Goal: Use online tool/utility: Utilize a website feature to perform a specific function

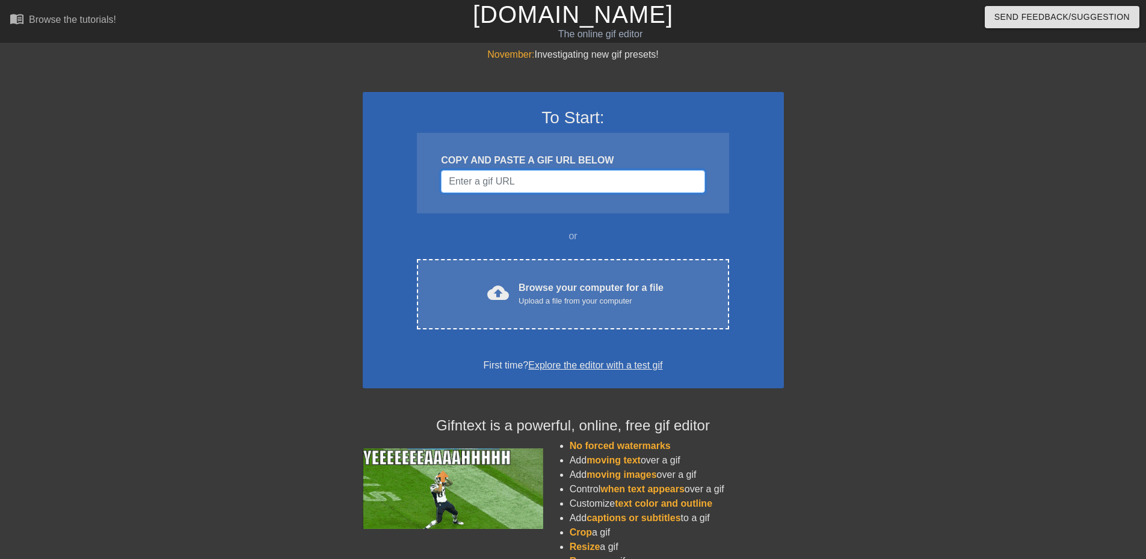
click at [521, 185] on input "Username" at bounding box center [572, 181] width 263 height 23
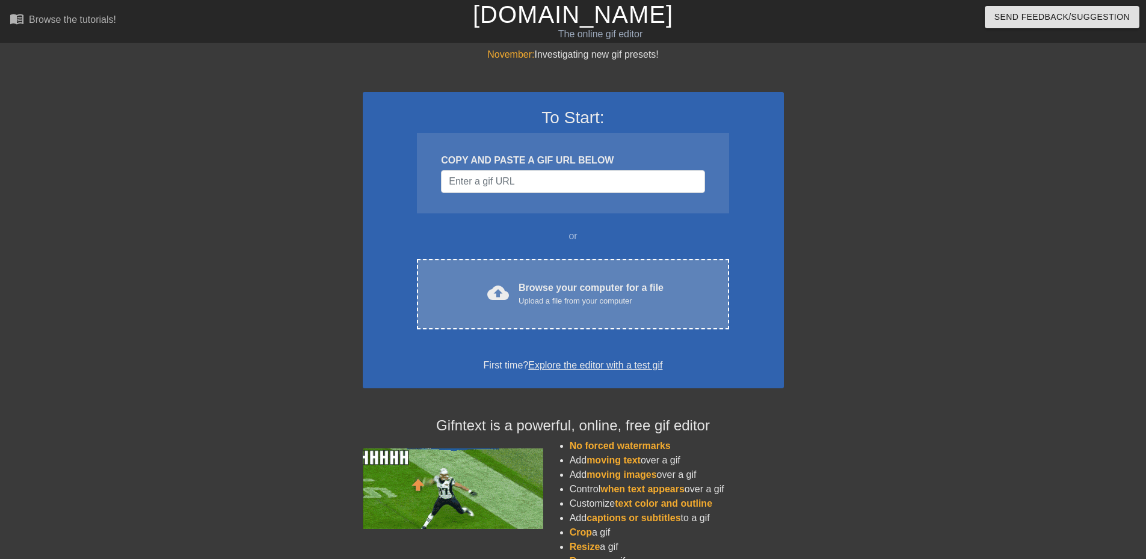
click at [564, 318] on div "cloud_upload Browse your computer for a file Upload a file from your computer C…" at bounding box center [573, 294] width 312 height 70
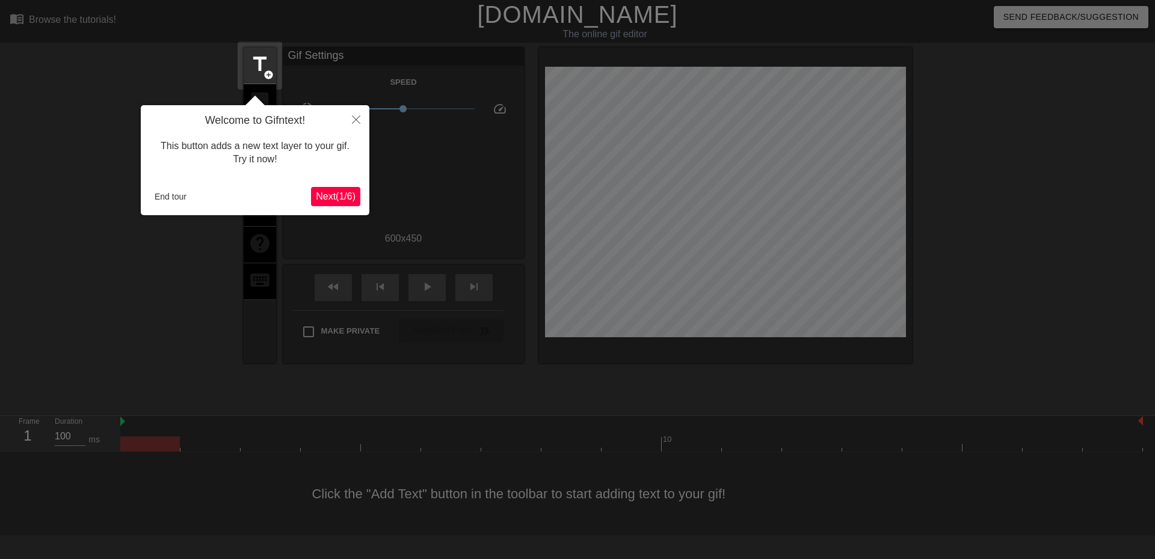
click at [328, 200] on span "Next ( 1 / 6 )" at bounding box center [336, 196] width 40 height 10
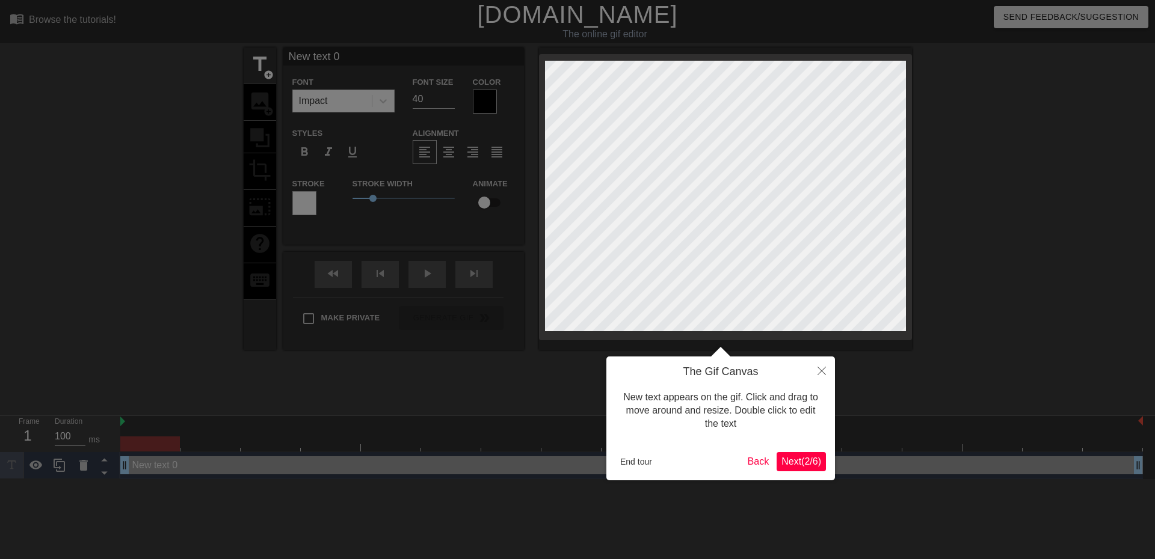
click at [810, 463] on span "Next ( 2 / 6 )" at bounding box center [801, 462] width 40 height 10
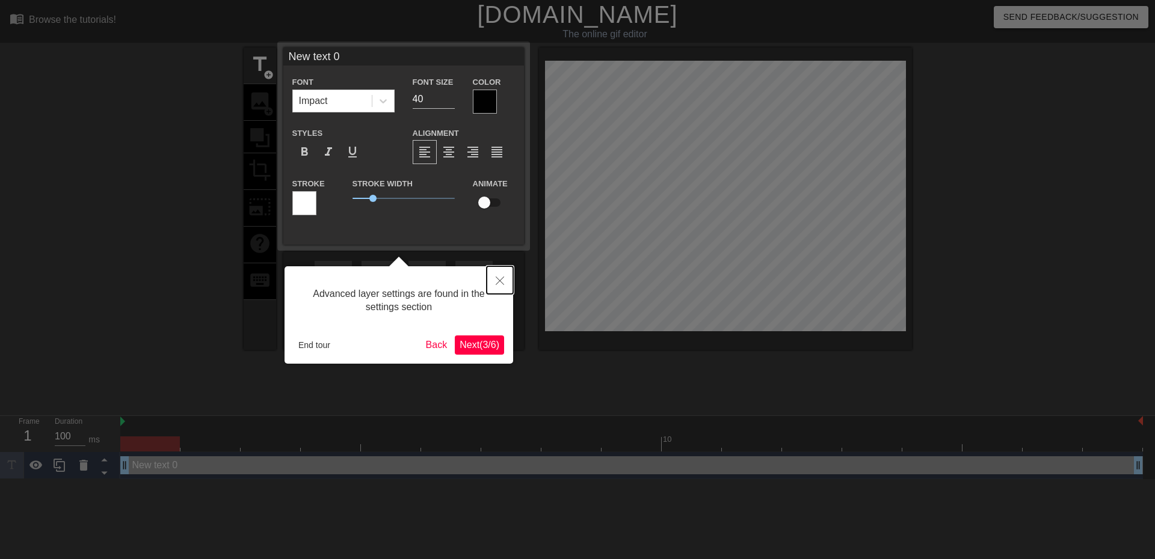
click at [499, 278] on icon "Close" at bounding box center [500, 281] width 8 height 8
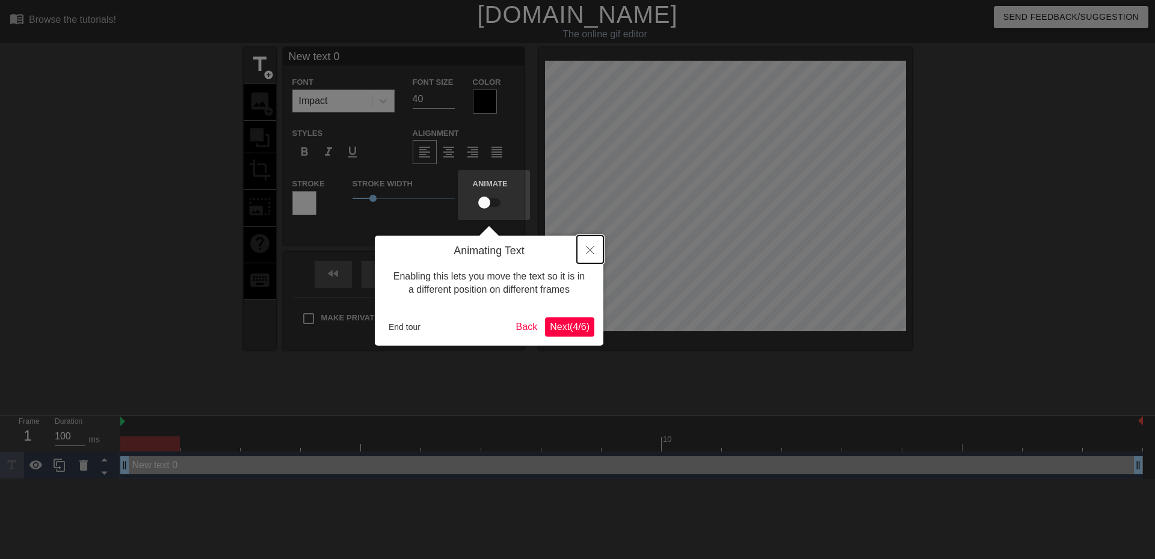
click at [586, 253] on icon "Close" at bounding box center [590, 250] width 8 height 8
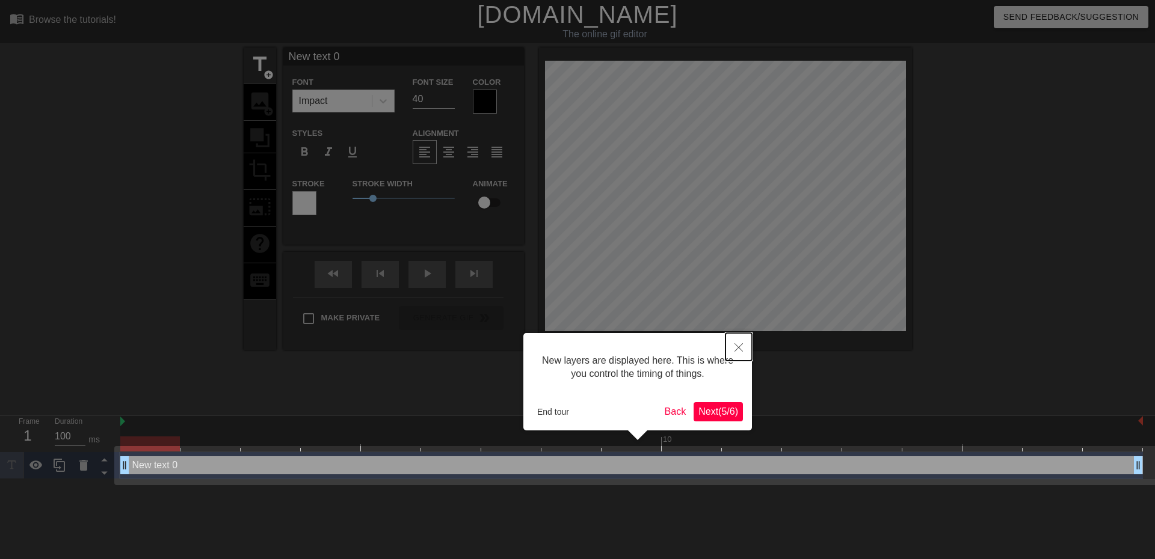
click at [742, 343] on button "Close" at bounding box center [738, 347] width 26 height 28
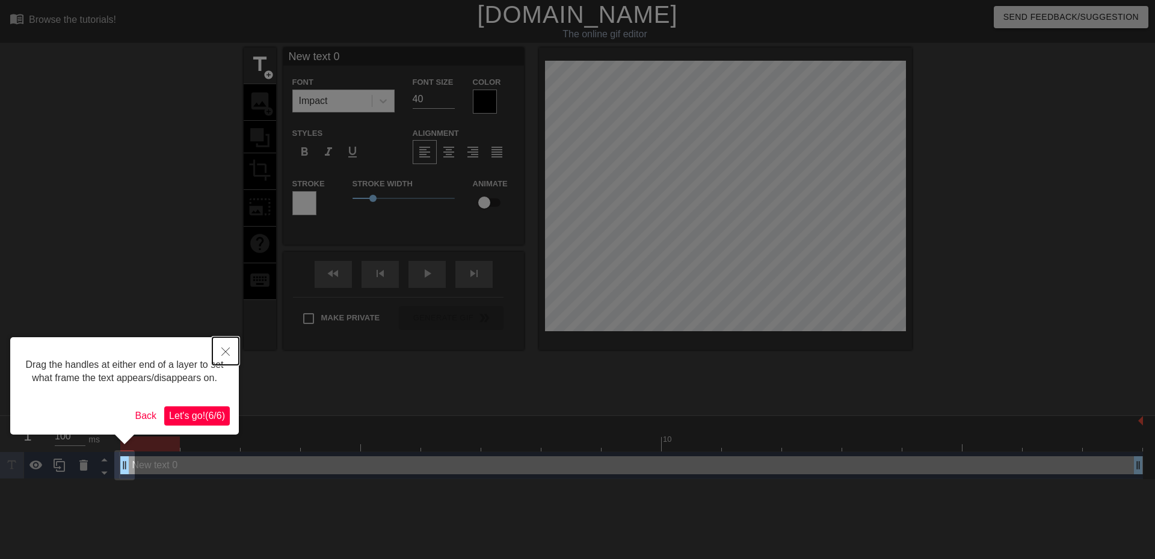
click at [226, 347] on button "Close" at bounding box center [225, 351] width 26 height 28
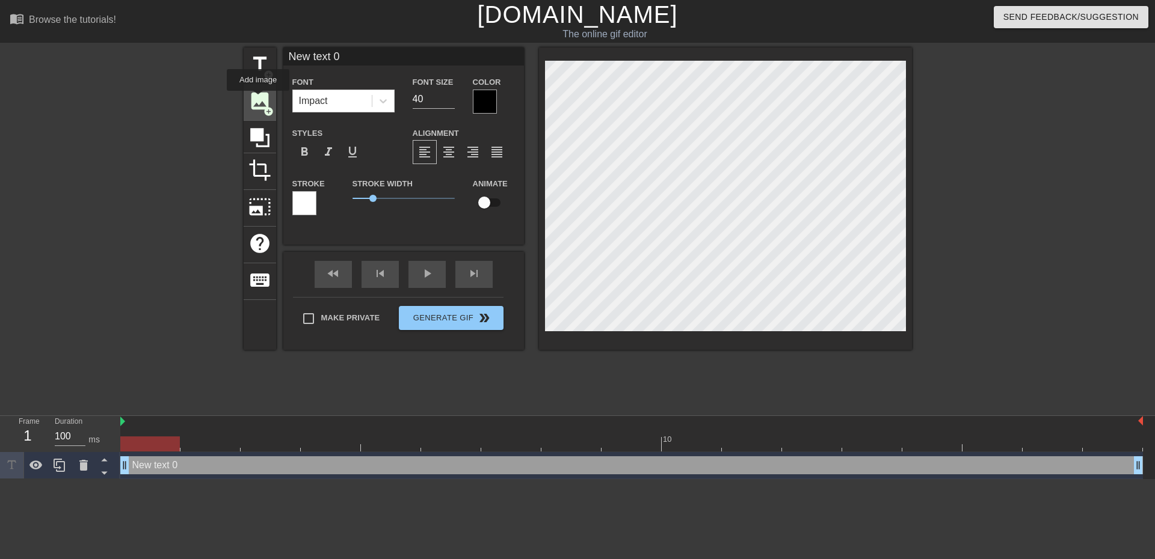
click at [258, 99] on span "image" at bounding box center [259, 101] width 23 height 23
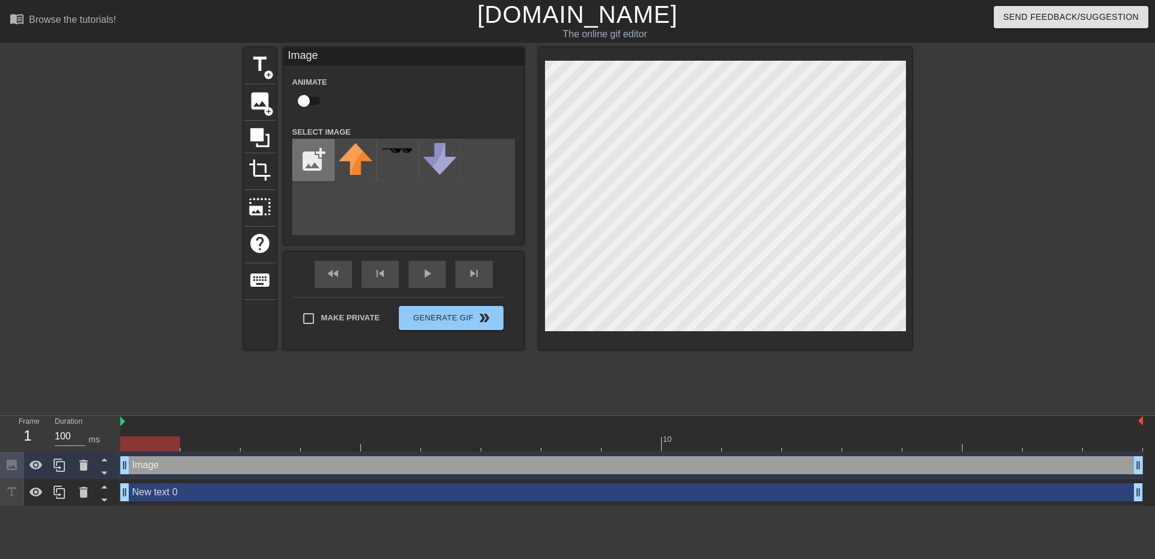
click at [313, 167] on input "file" at bounding box center [313, 160] width 41 height 41
type input "C:\fakepath\hyper unit.png"
click at [374, 379] on div "title add_circle image add_circle crop photo_size_select_large help keyboard Im…" at bounding box center [578, 228] width 668 height 361
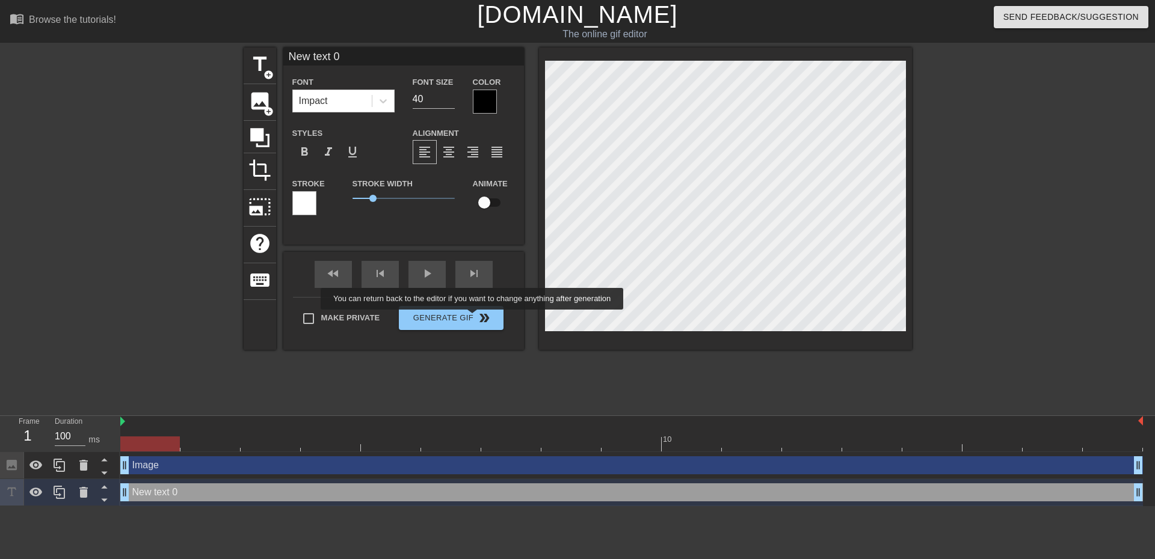
click at [294, 434] on div "menu_book Browse the tutorials! Gifntext.com The online gif editor Send Feedbac…" at bounding box center [577, 253] width 1155 height 506
click at [251, 104] on span "image" at bounding box center [259, 101] width 23 height 23
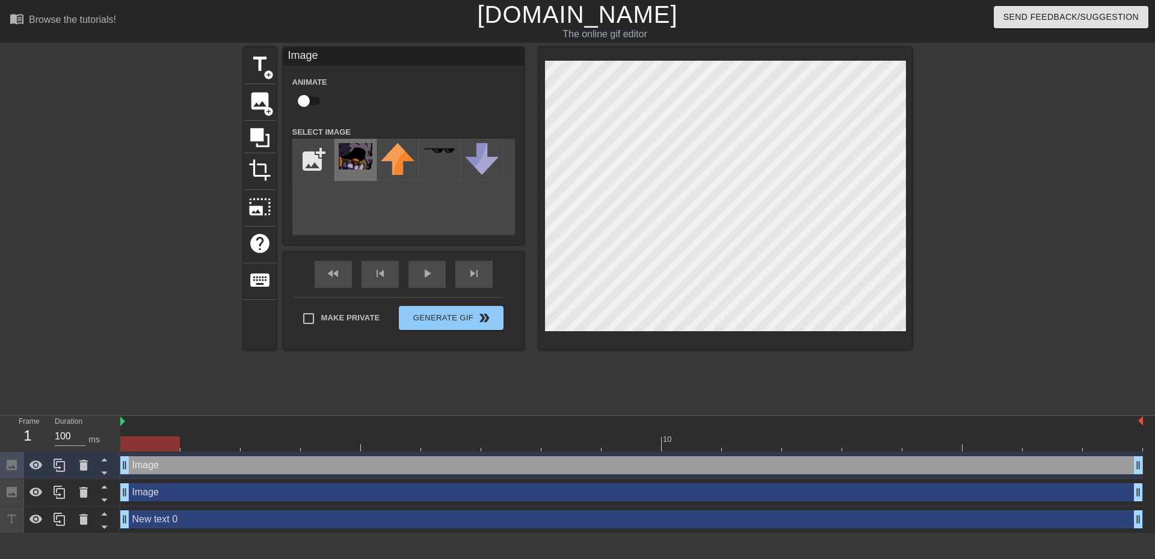
click at [355, 160] on img at bounding box center [356, 156] width 34 height 26
click at [896, 55] on div at bounding box center [725, 199] width 373 height 303
click at [822, 49] on div at bounding box center [725, 199] width 373 height 303
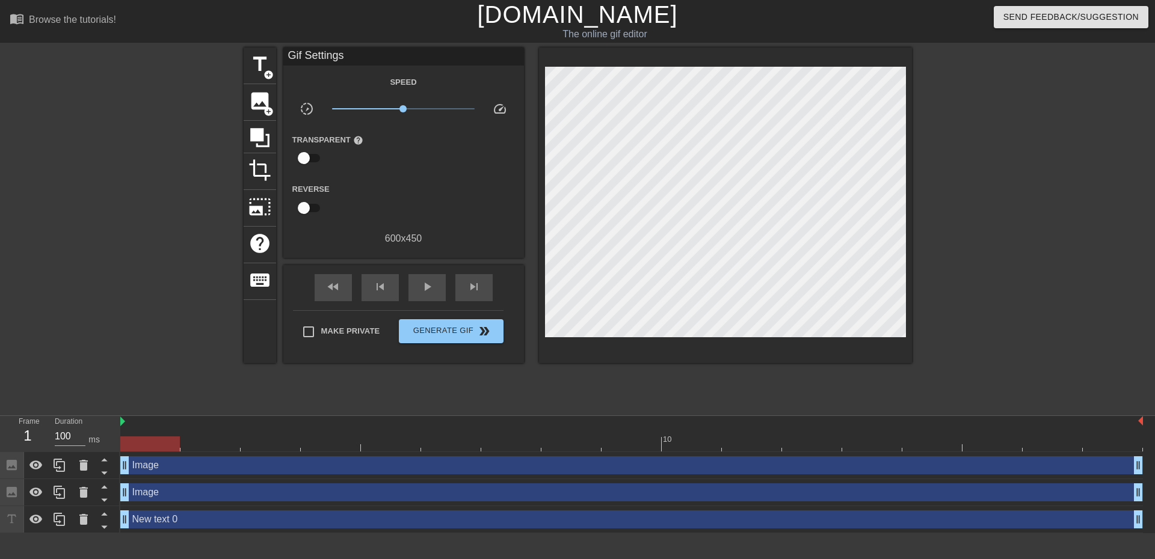
click at [1026, 146] on div at bounding box center [1016, 228] width 180 height 361
click at [447, 328] on span "Generate Gif double_arrow" at bounding box center [451, 331] width 94 height 14
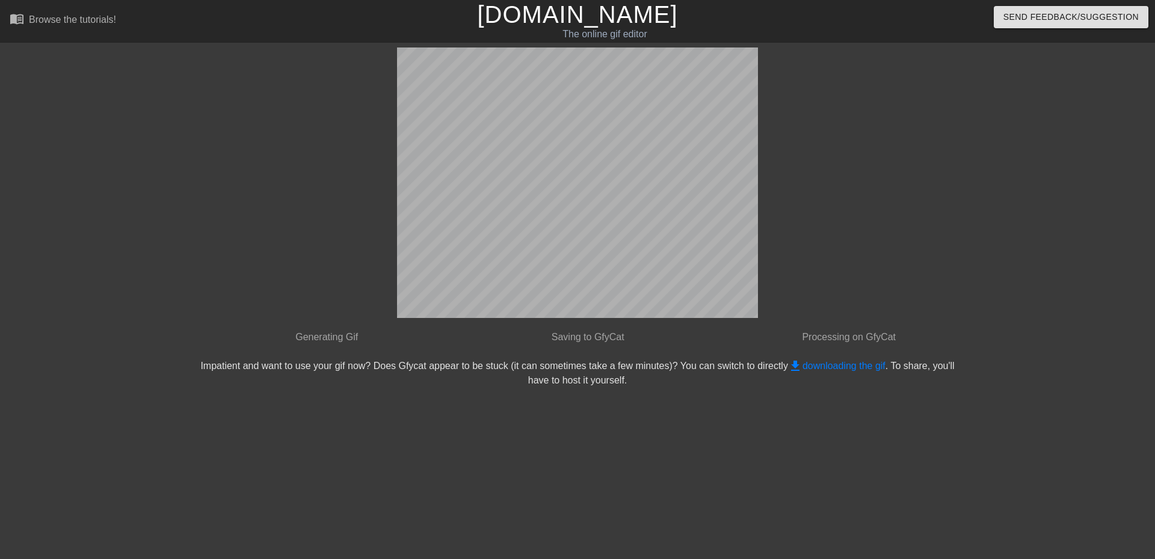
click at [275, 349] on div "done Generating Gif done Saving to GfyCat done Processing on GfyCat Impatient a…" at bounding box center [577, 218] width 765 height 340
drag, startPoint x: 268, startPoint y: 354, endPoint x: 291, endPoint y: 348, distance: 24.2
click at [760, 200] on div "done Generating Gif done Saving to GfyCat done Processing on GfyCat Impatient a…" at bounding box center [577, 218] width 765 height 340
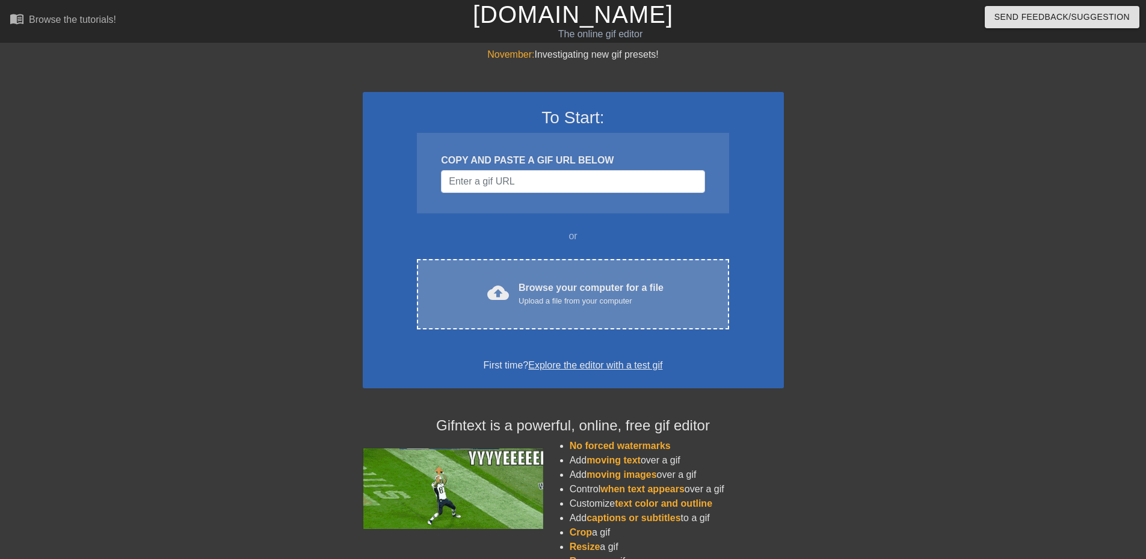
click at [550, 290] on div "Browse your computer for a file Upload a file from your computer" at bounding box center [590, 294] width 145 height 26
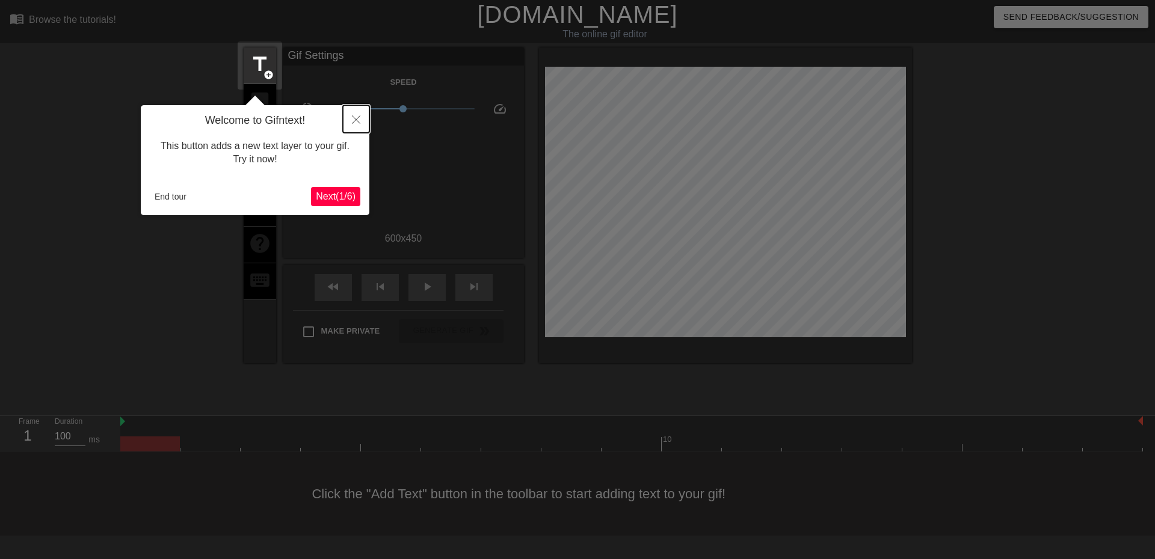
click at [354, 128] on button "Close" at bounding box center [356, 119] width 26 height 28
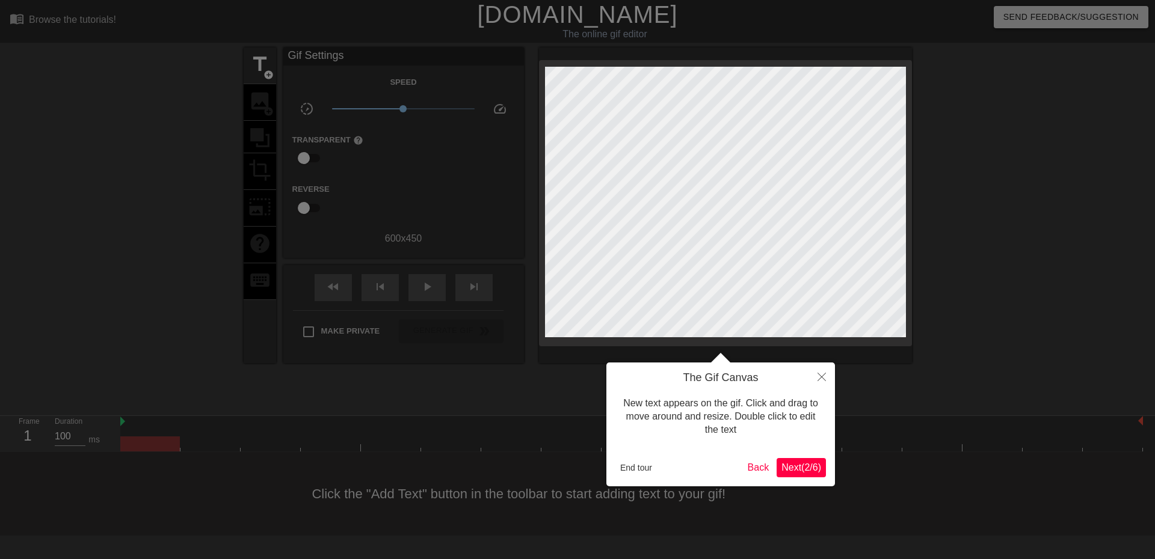
click at [808, 468] on span "Next ( 2 / 6 )" at bounding box center [801, 468] width 40 height 10
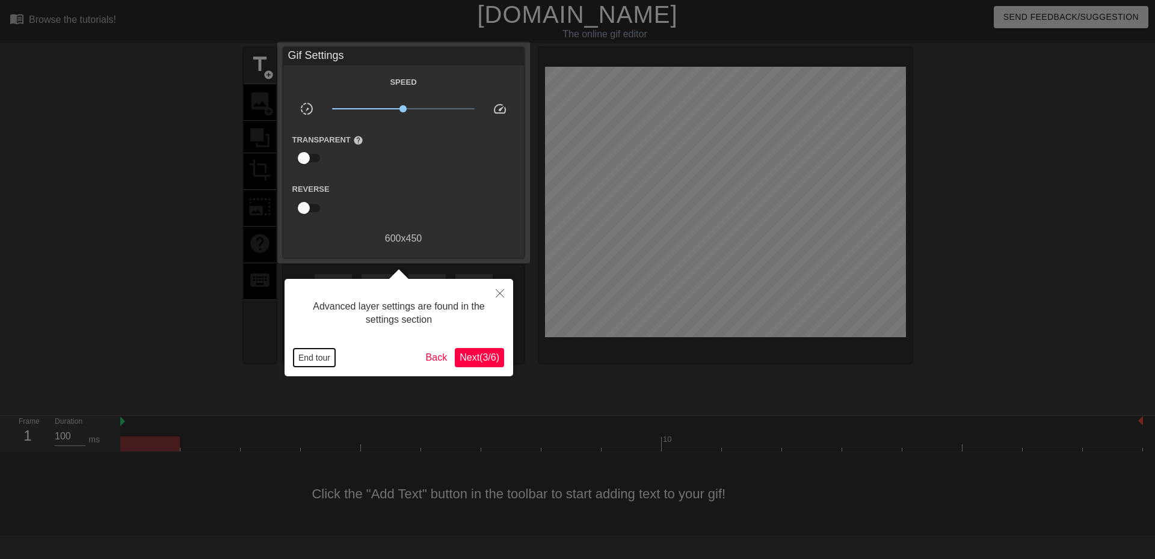
click at [320, 359] on button "End tour" at bounding box center [315, 358] width 42 height 18
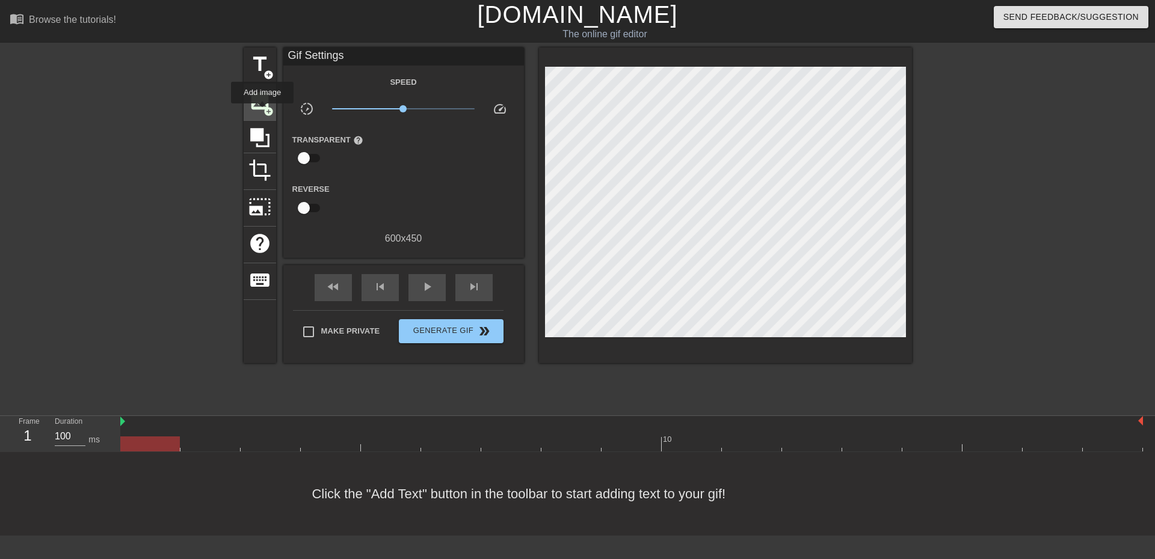
click at [262, 112] on div "image add_circle" at bounding box center [260, 102] width 32 height 37
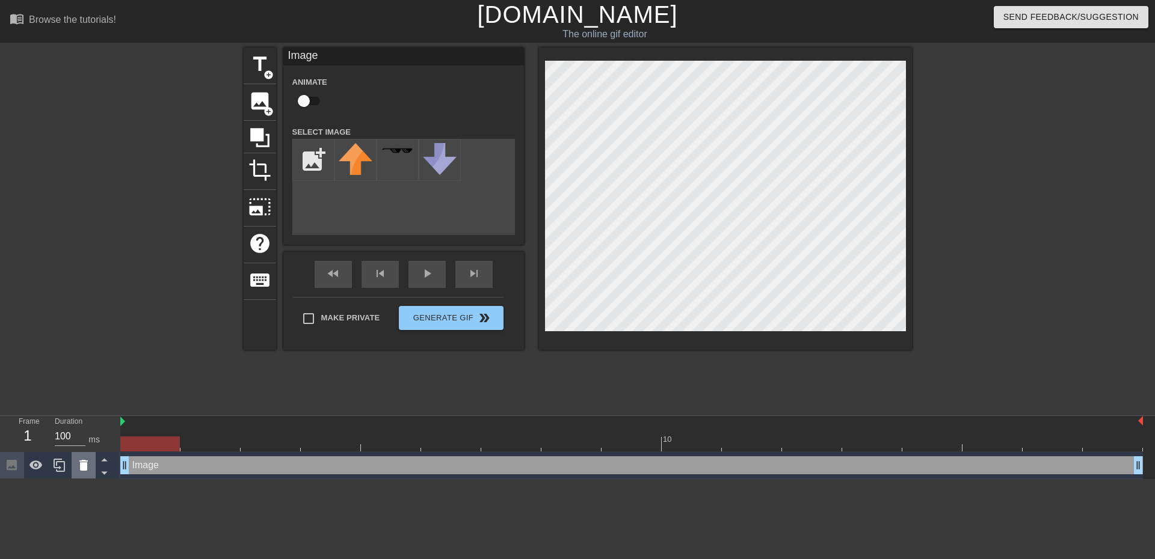
click at [88, 473] on icon at bounding box center [83, 465] width 14 height 14
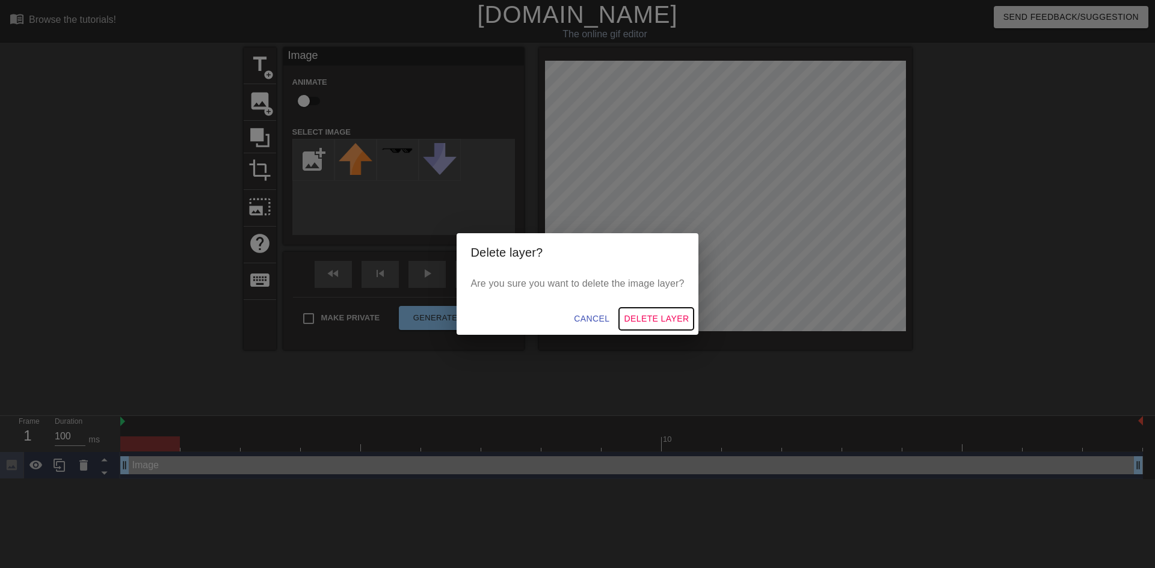
click at [660, 322] on span "Delete Layer" at bounding box center [656, 319] width 65 height 15
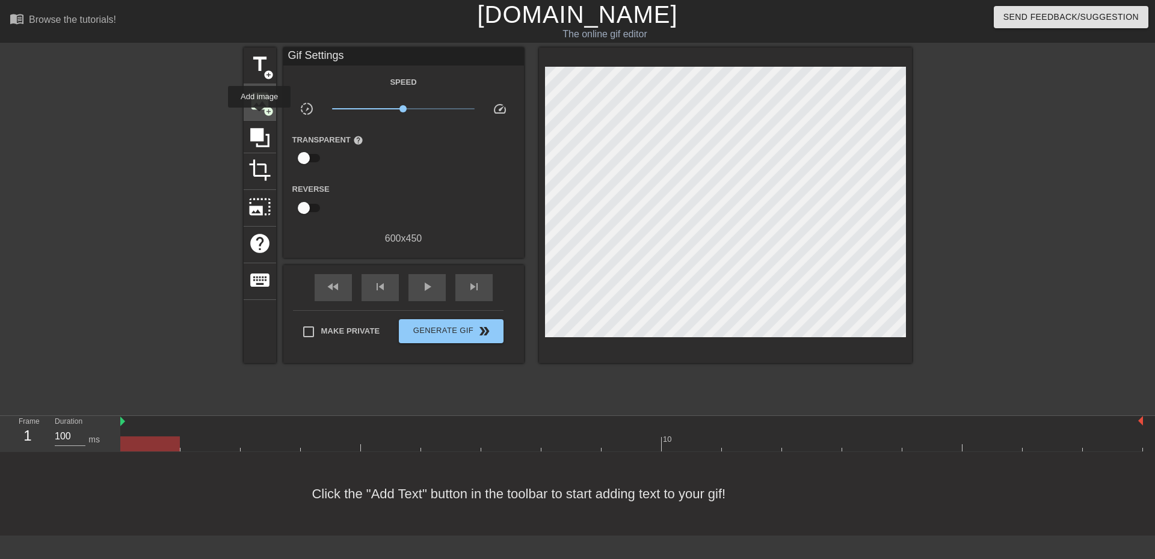
click at [259, 116] on div "image add_circle" at bounding box center [260, 102] width 32 height 37
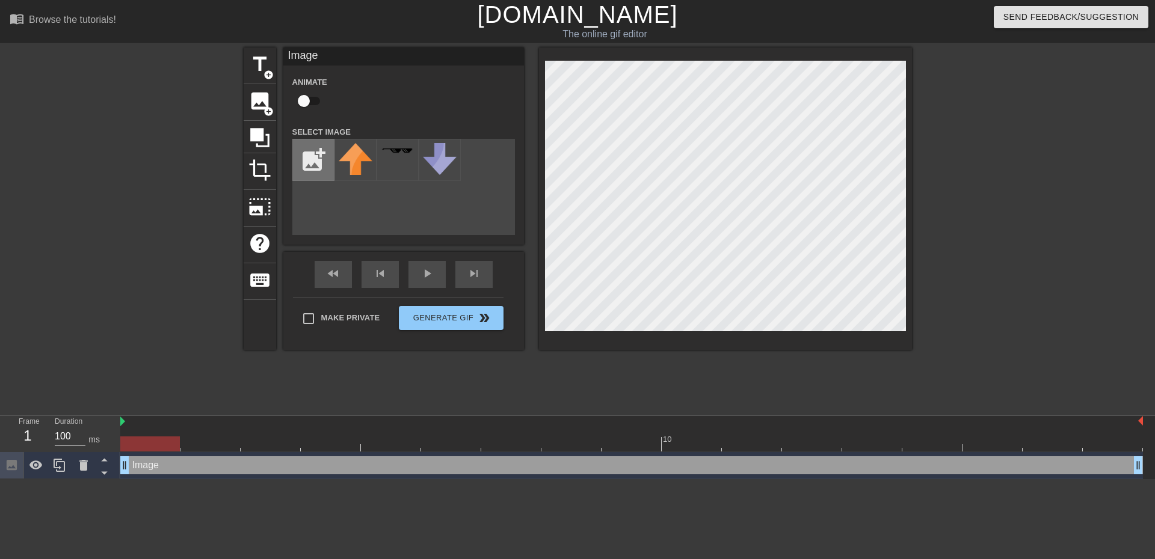
click at [310, 159] on input "file" at bounding box center [313, 160] width 41 height 41
type input "C:\fakepath\hyper unit.png"
click at [77, 462] on icon at bounding box center [83, 465] width 14 height 14
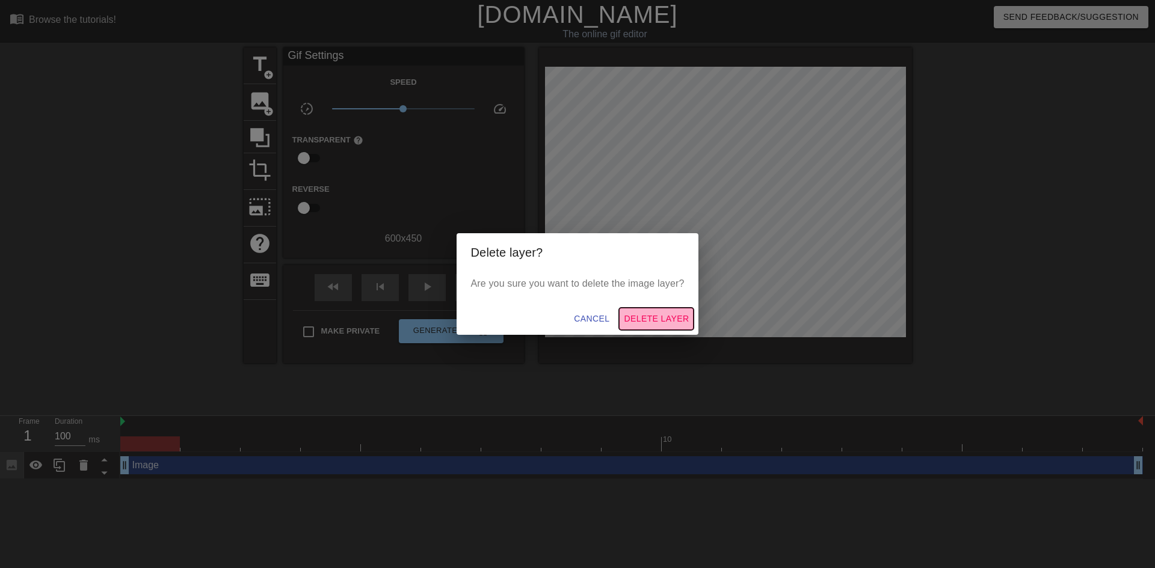
click at [650, 318] on span "Delete Layer" at bounding box center [656, 319] width 65 height 15
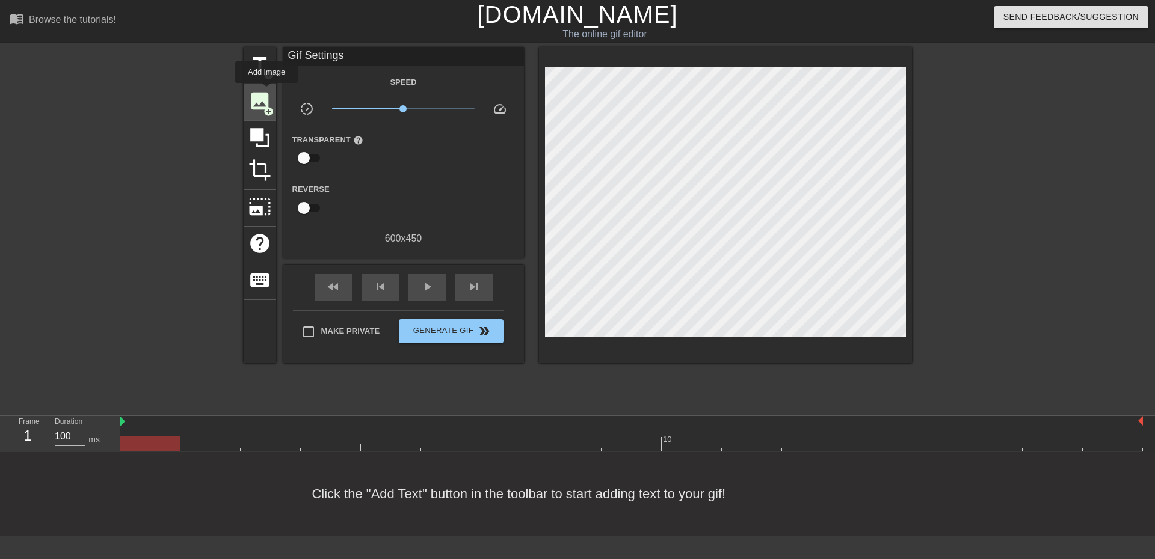
click at [266, 91] on span "image" at bounding box center [259, 101] width 23 height 23
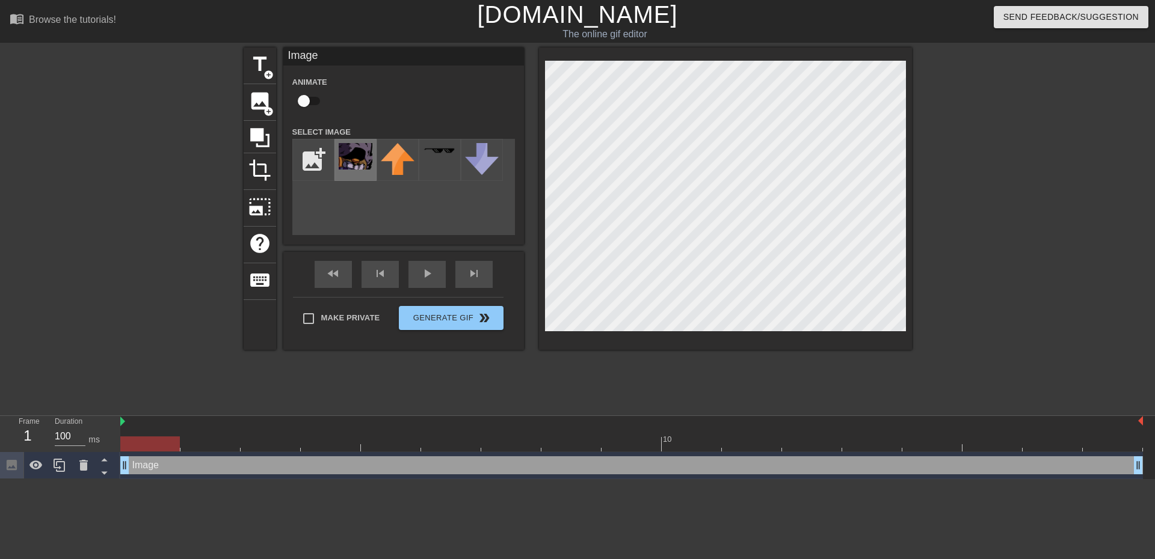
click at [342, 150] on img at bounding box center [356, 156] width 34 height 26
click at [861, 34] on div "menu_book Browse the tutorials! [DOMAIN_NAME] The online gif editor Send Feedba…" at bounding box center [577, 239] width 1155 height 479
click at [1055, 144] on div at bounding box center [1016, 228] width 180 height 361
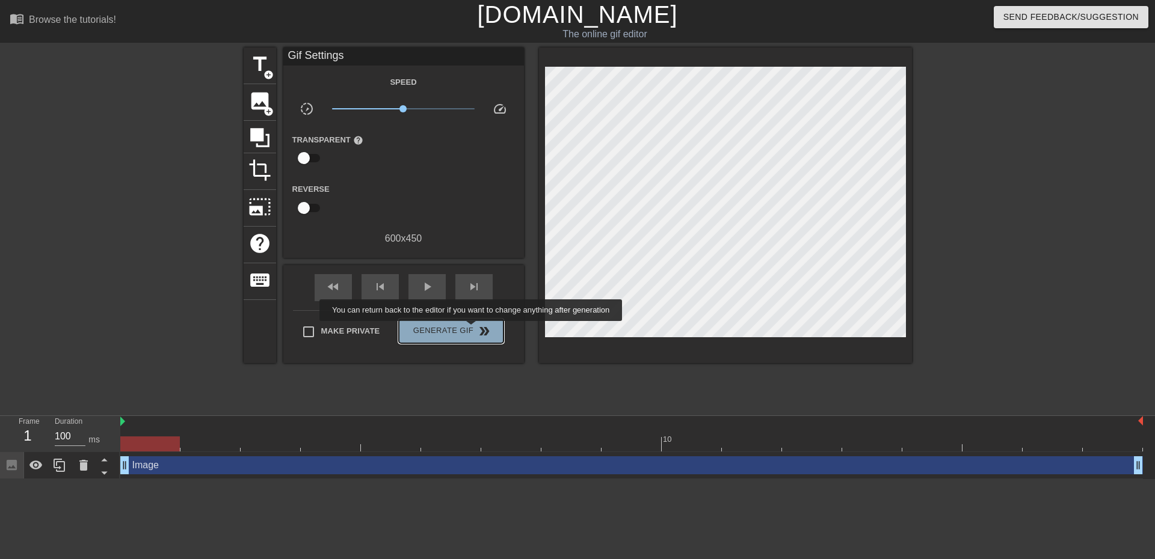
click at [472, 330] on span "Generate Gif double_arrow" at bounding box center [451, 331] width 94 height 14
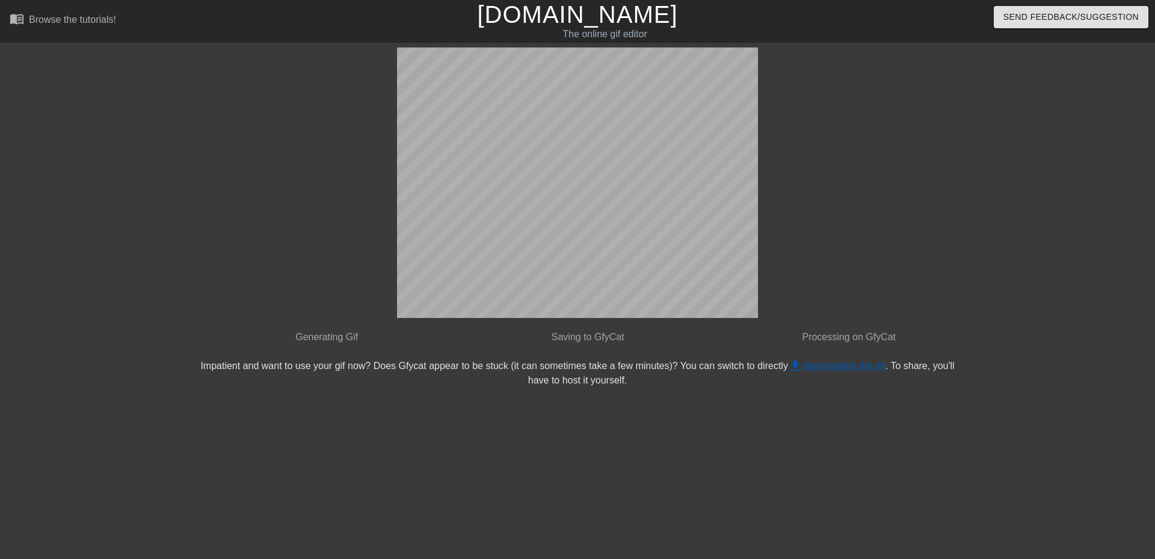
click at [835, 364] on link "get_app downloading the gif" at bounding box center [836, 366] width 97 height 10
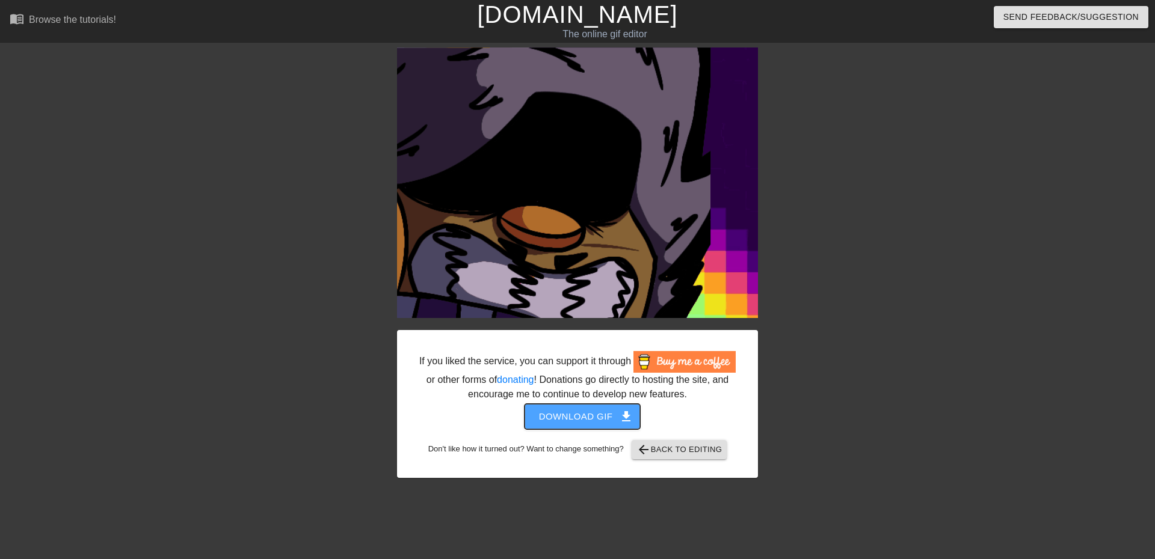
click at [586, 415] on span "Download gif get_app" at bounding box center [582, 417] width 87 height 16
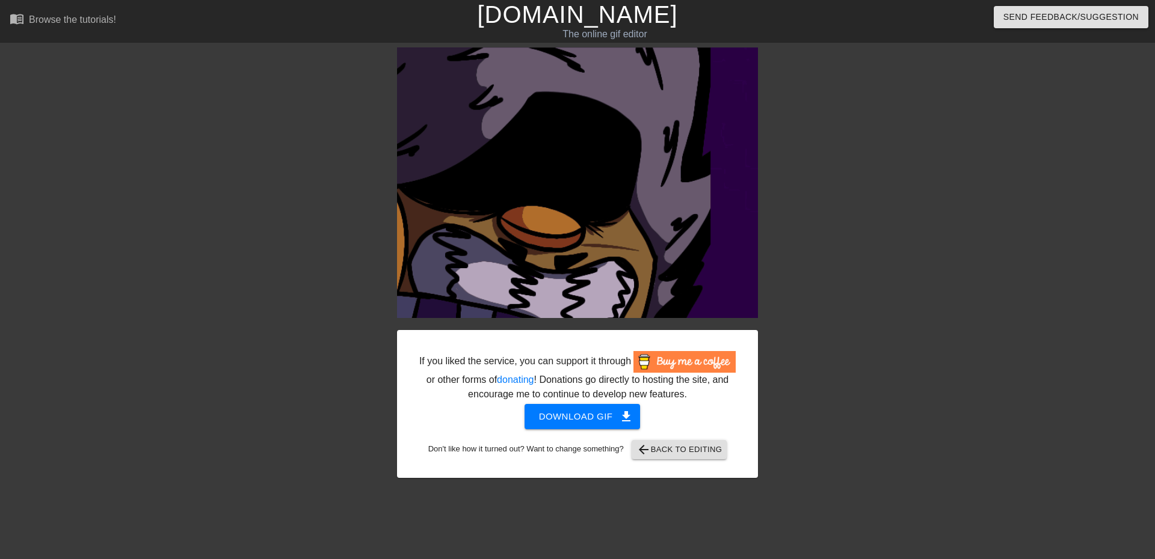
click at [819, 256] on div at bounding box center [862, 228] width 180 height 361
